Goal: Find specific page/section: Find specific page/section

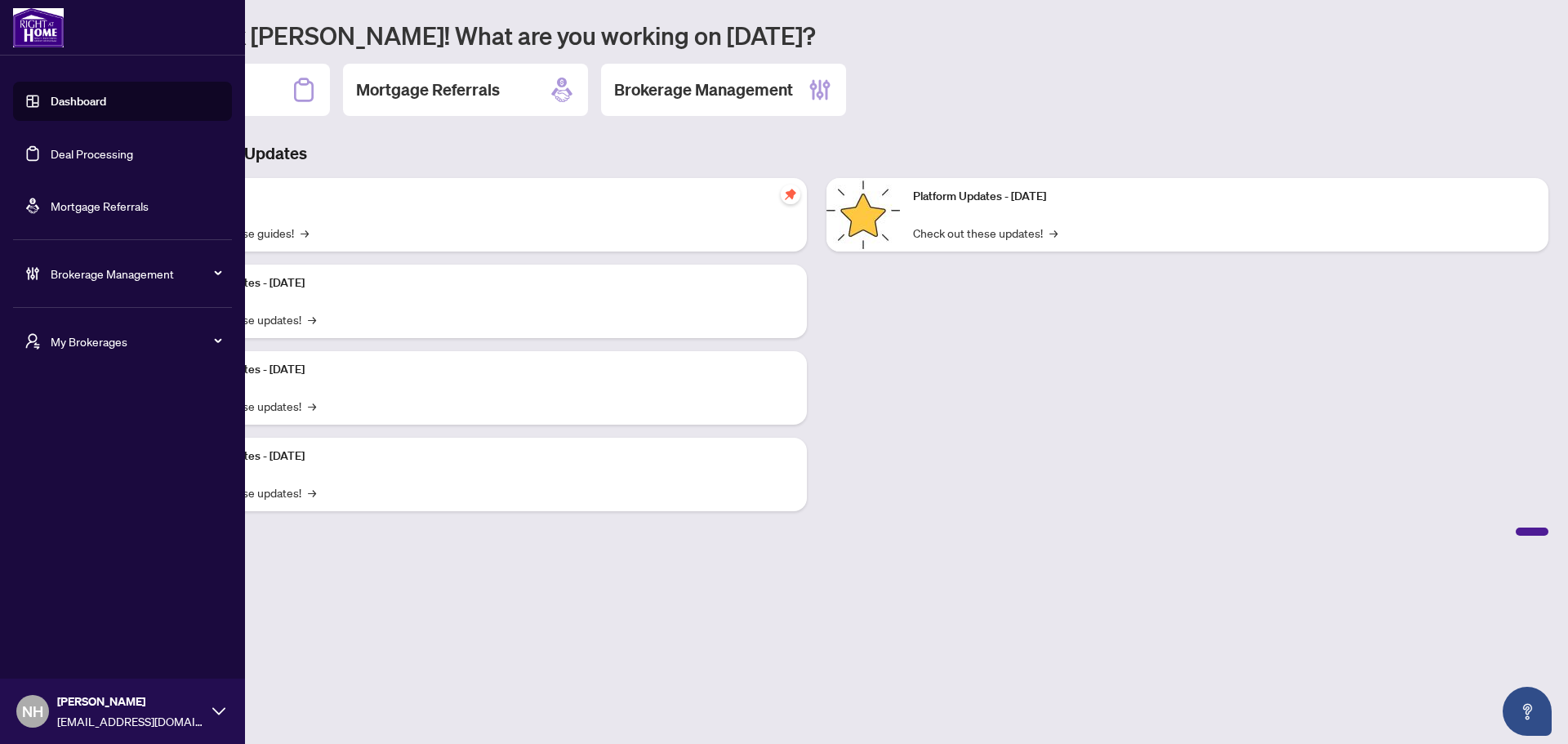
click at [92, 334] on span "My Brokerages" at bounding box center [135, 342] width 170 height 18
click at [74, 407] on span "RAHR" at bounding box center [127, 406] width 186 height 18
